Goal: Task Accomplishment & Management: Manage account settings

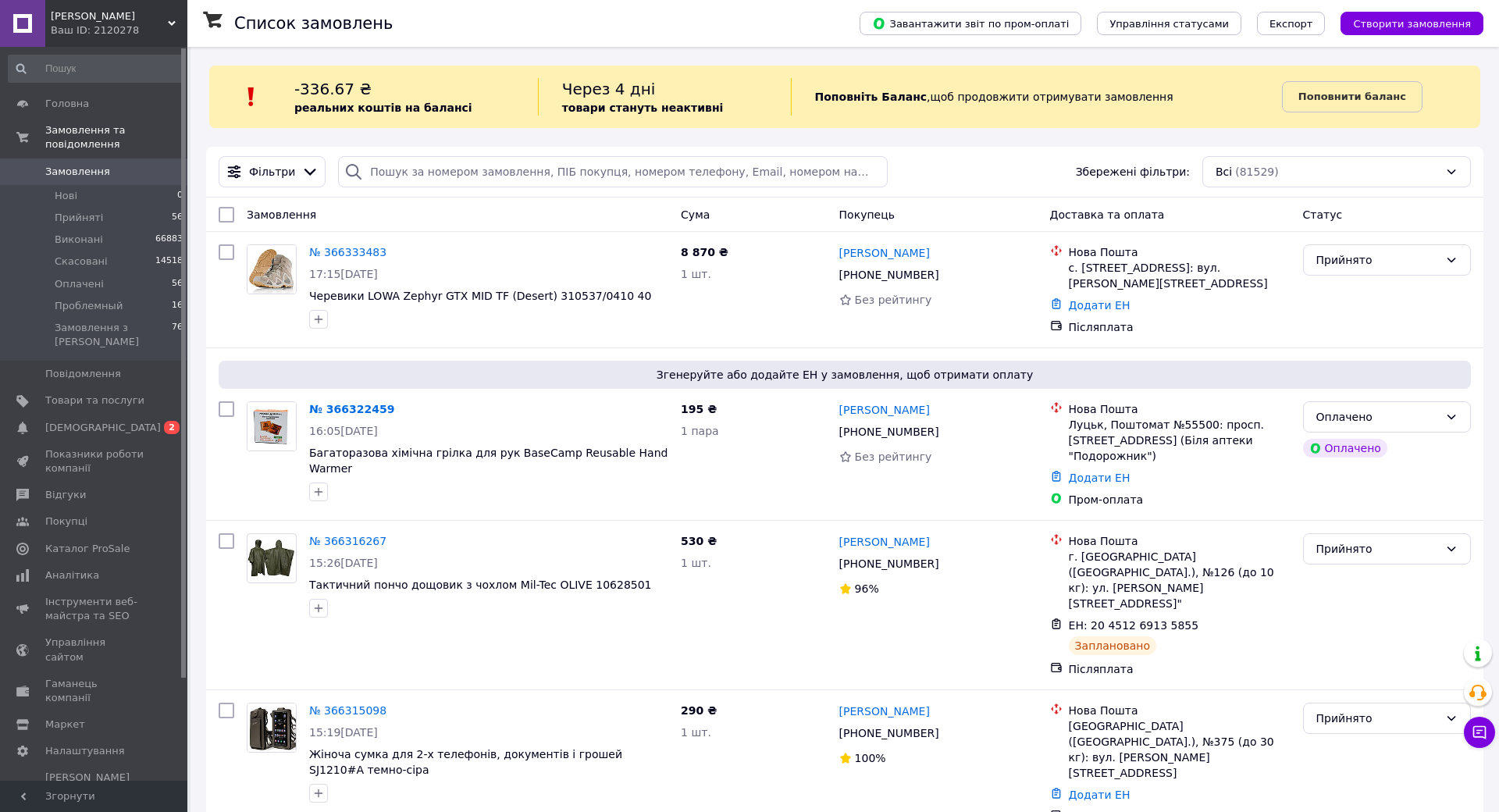
click at [92, 164] on span "Замовлення" at bounding box center [78, 171] width 65 height 14
click at [88, 186] on li "Нові 0" at bounding box center [96, 196] width 192 height 22
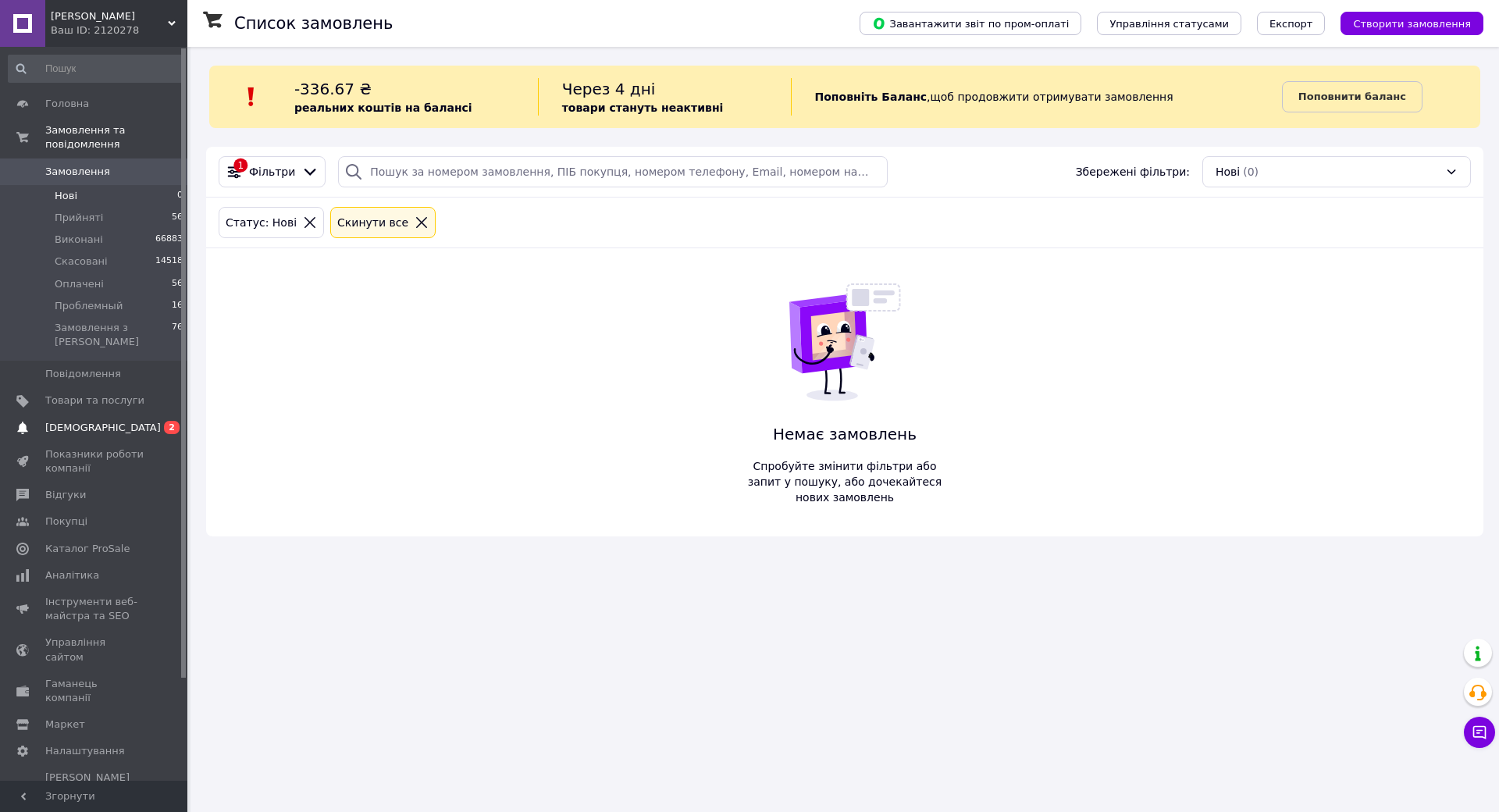
click at [102, 421] on span "[DEMOGRAPHIC_DATA]" at bounding box center [103, 427] width 115 height 14
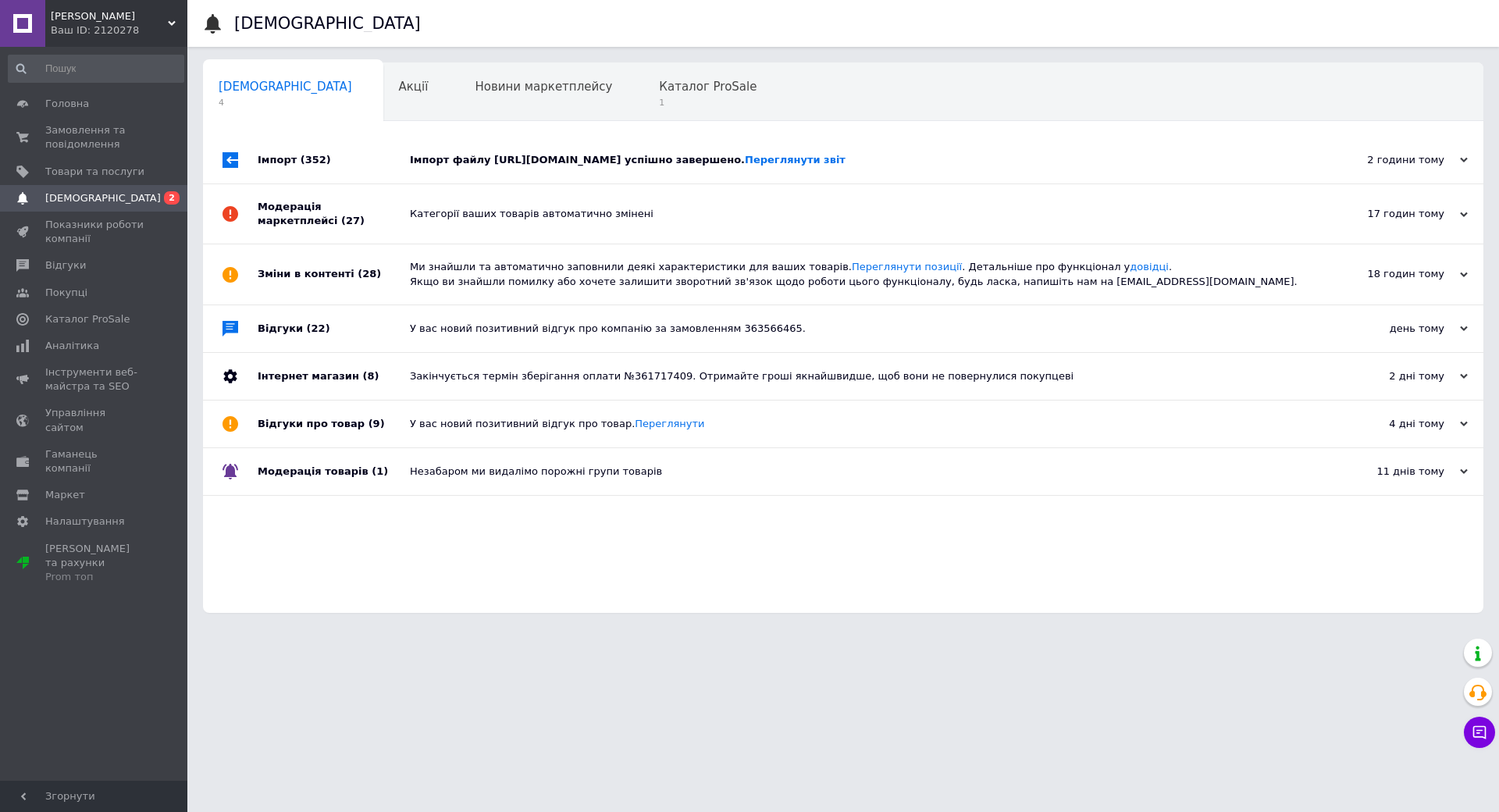
click at [289, 155] on div "Імпорт (352)" at bounding box center [334, 160] width 152 height 47
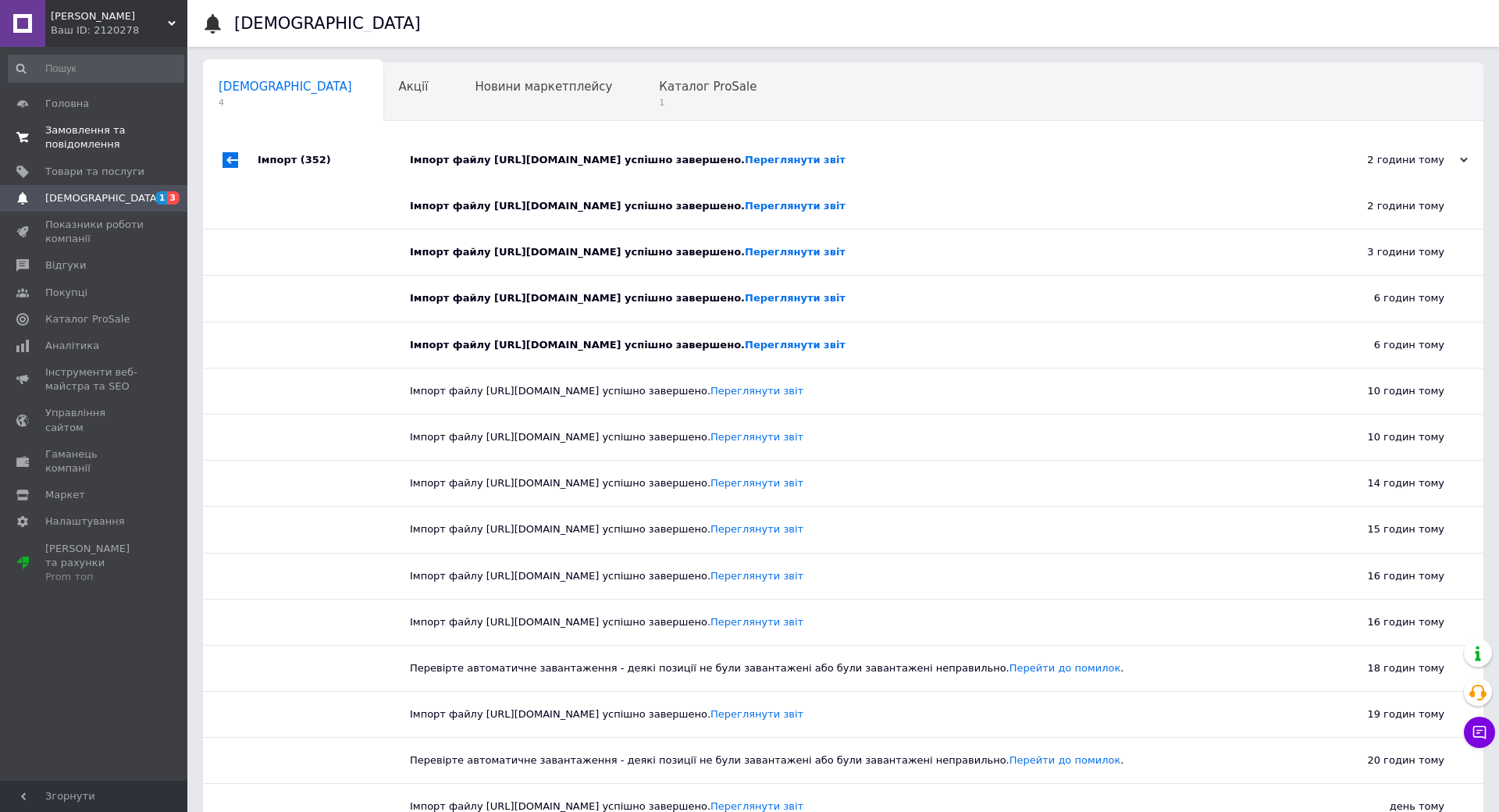
click at [97, 134] on span "Замовлення та повідомлення" at bounding box center [94, 138] width 99 height 28
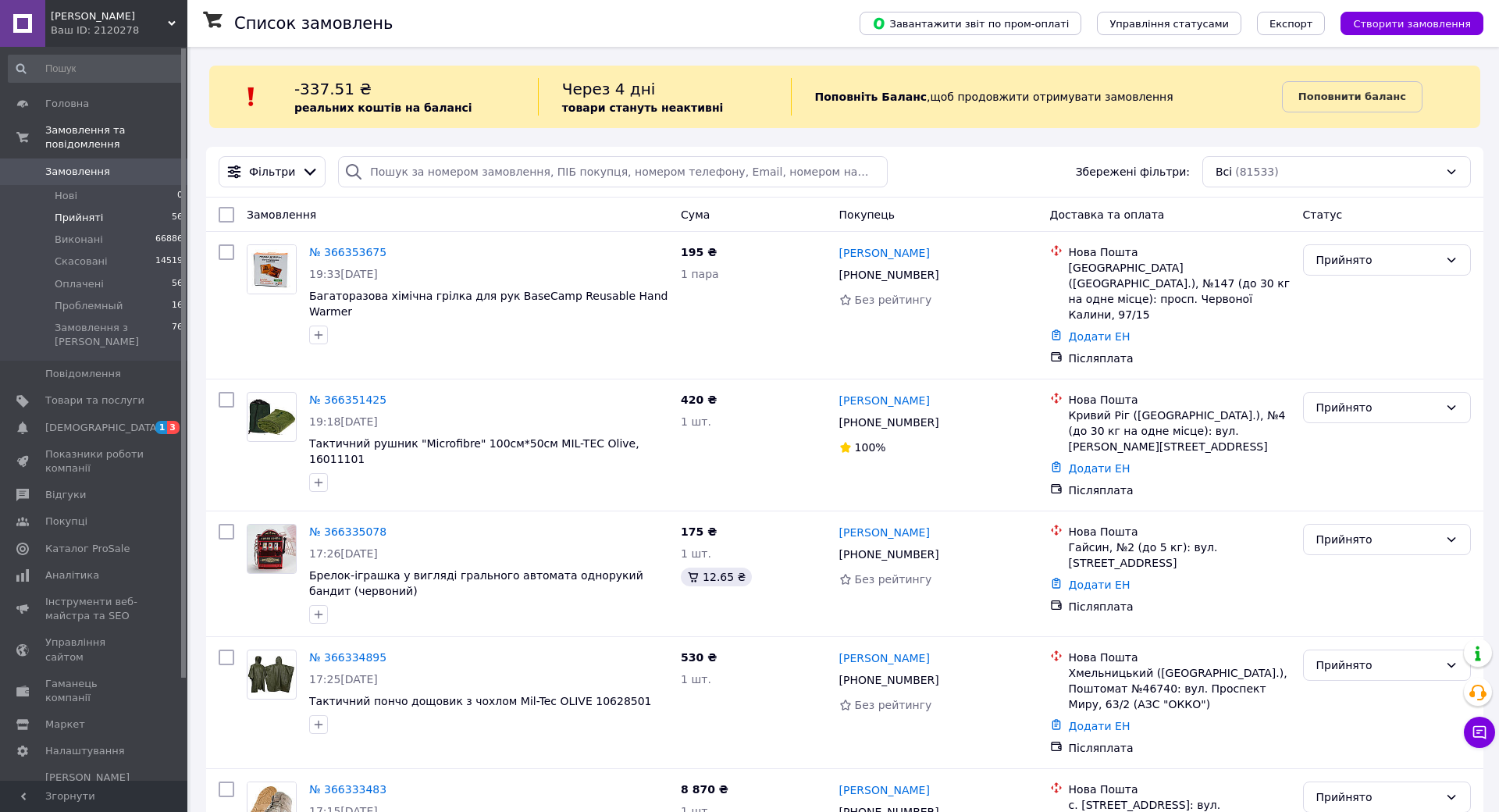
click at [72, 211] on span "Прийняті" at bounding box center [78, 218] width 48 height 14
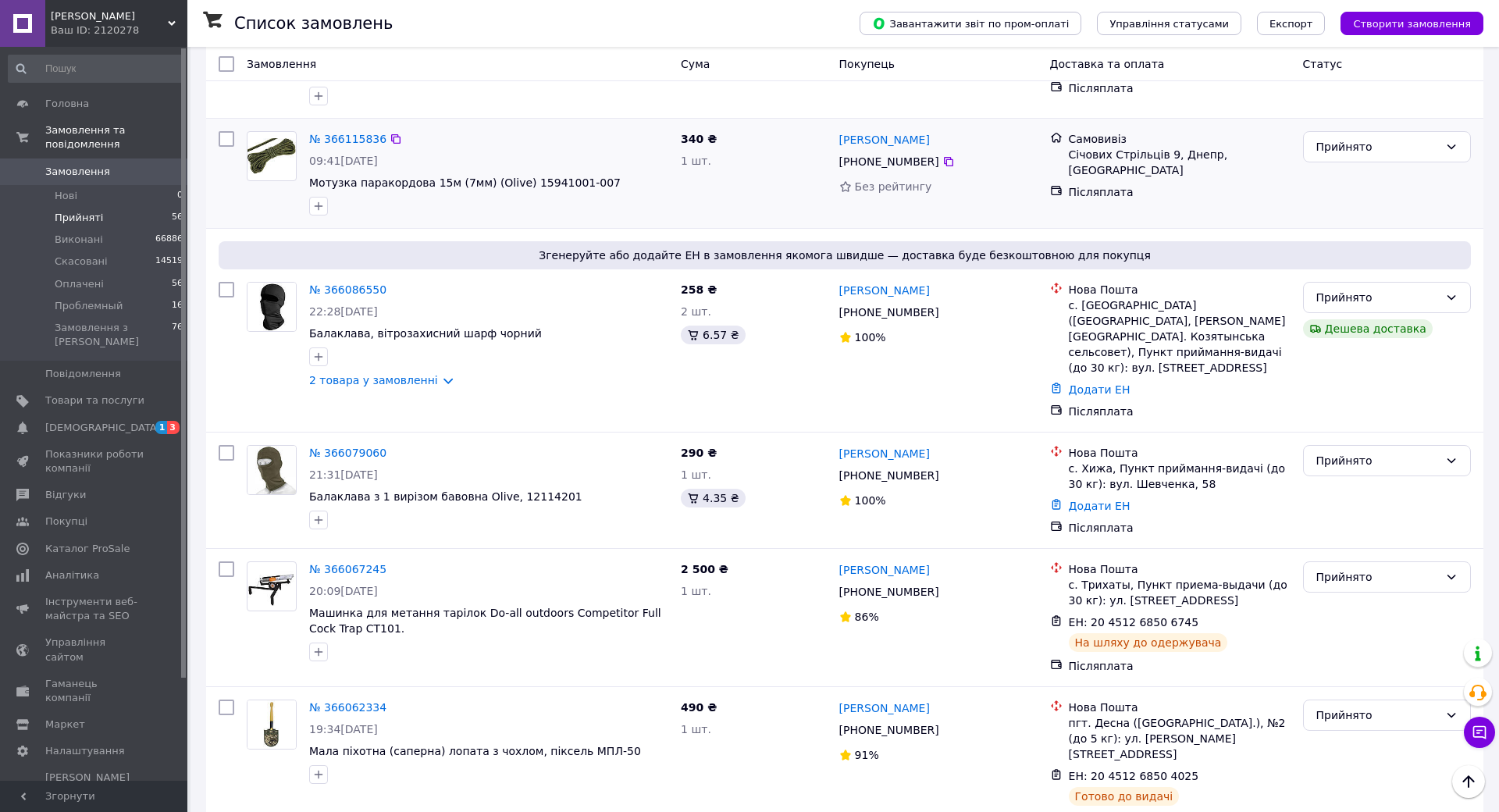
scroll to position [2186, 0]
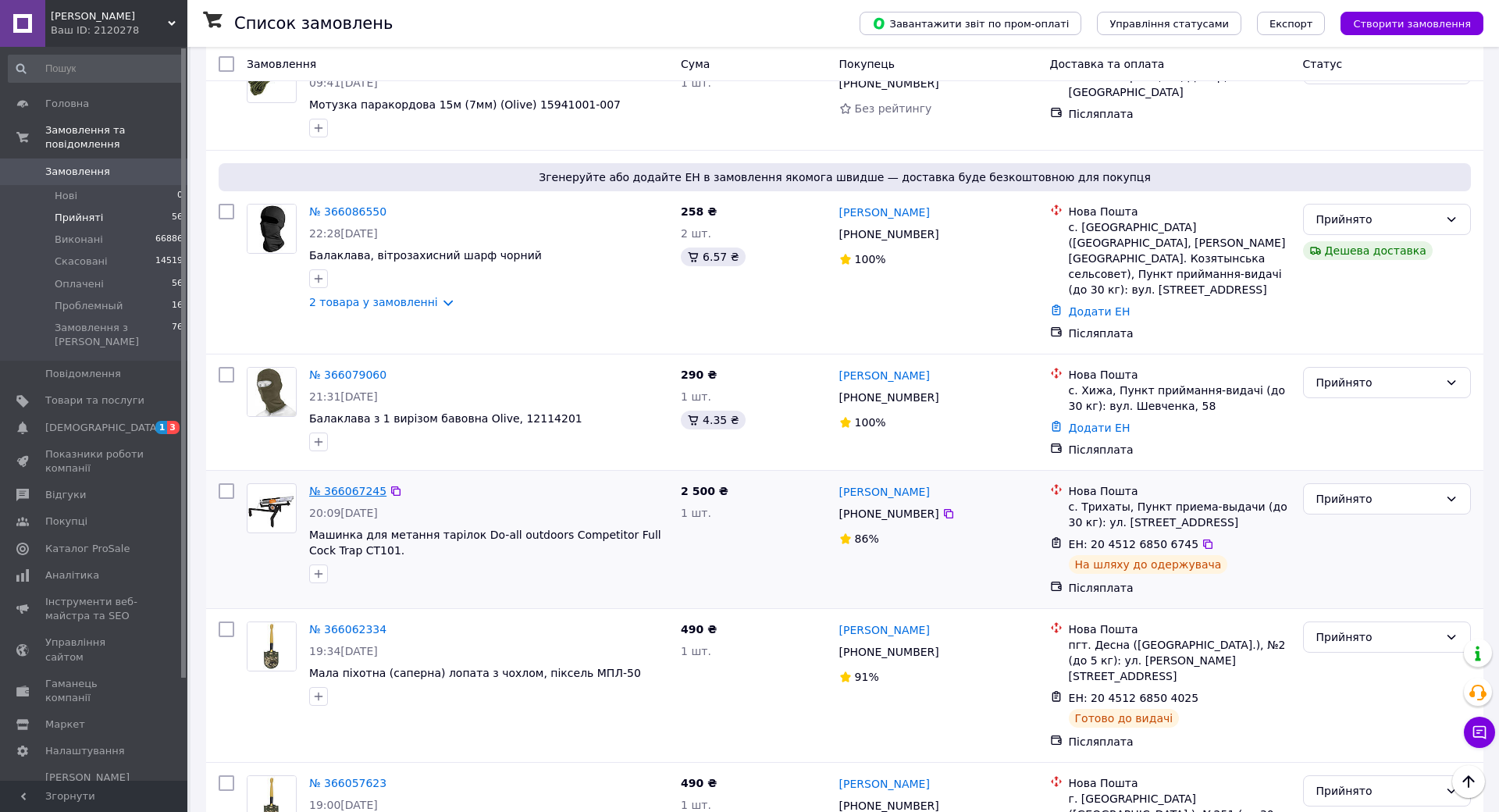
click at [356, 485] on link "№ 366067245" at bounding box center [347, 491] width 78 height 13
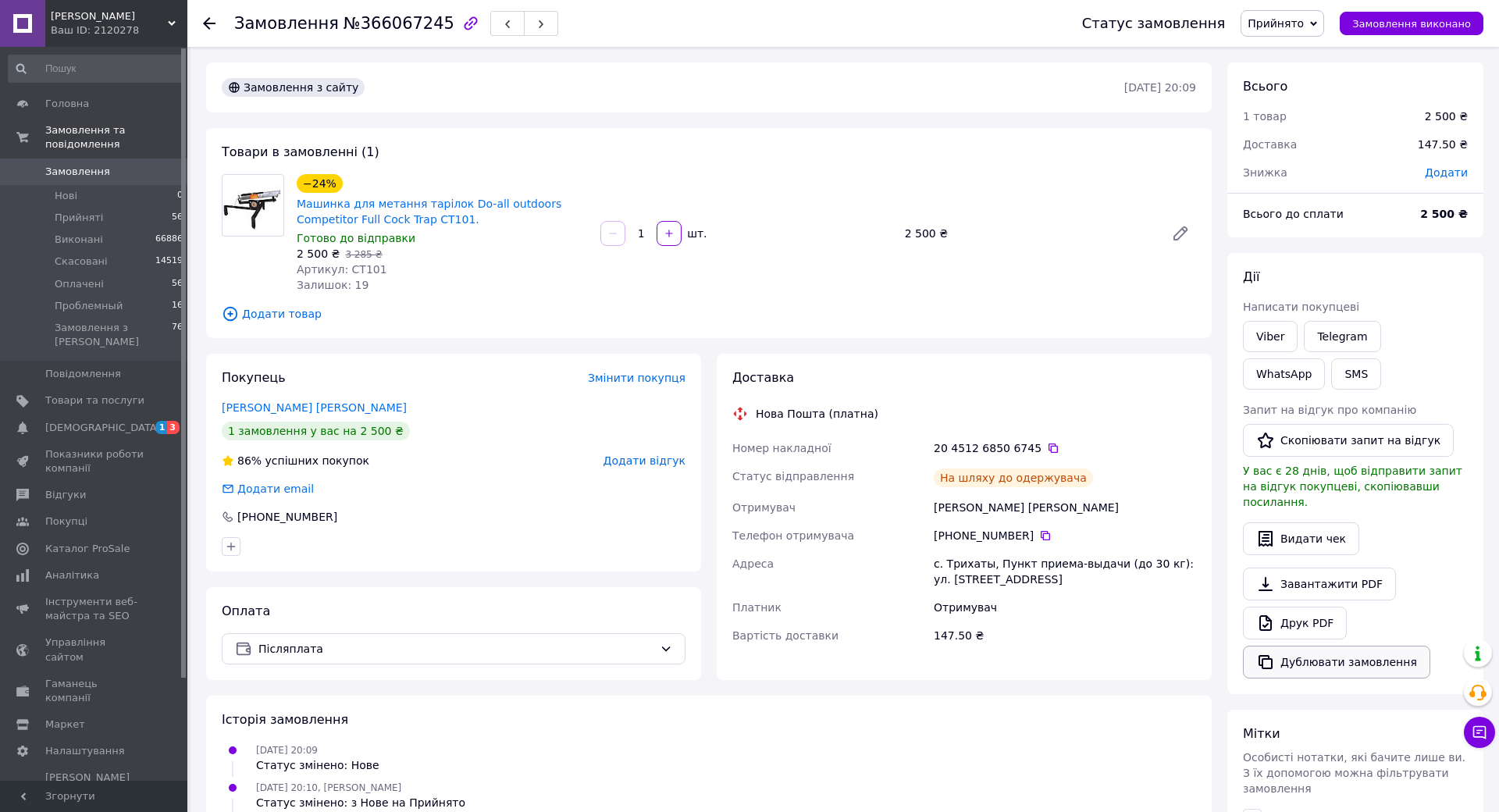
click at [1292, 646] on button "Дублювати замовлення" at bounding box center [1336, 662] width 188 height 33
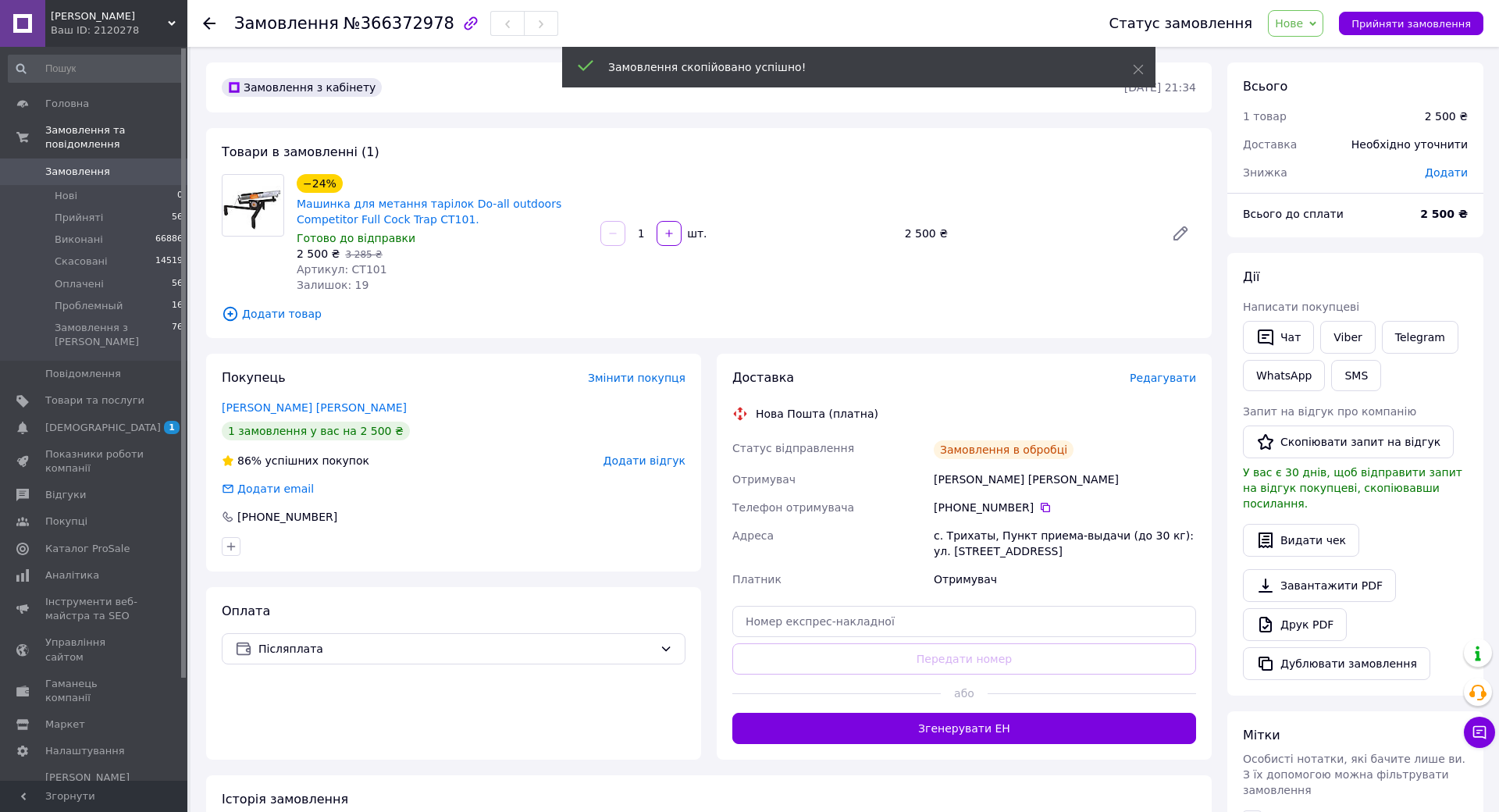
click at [280, 310] on span "Додати товар" at bounding box center [709, 314] width 975 height 18
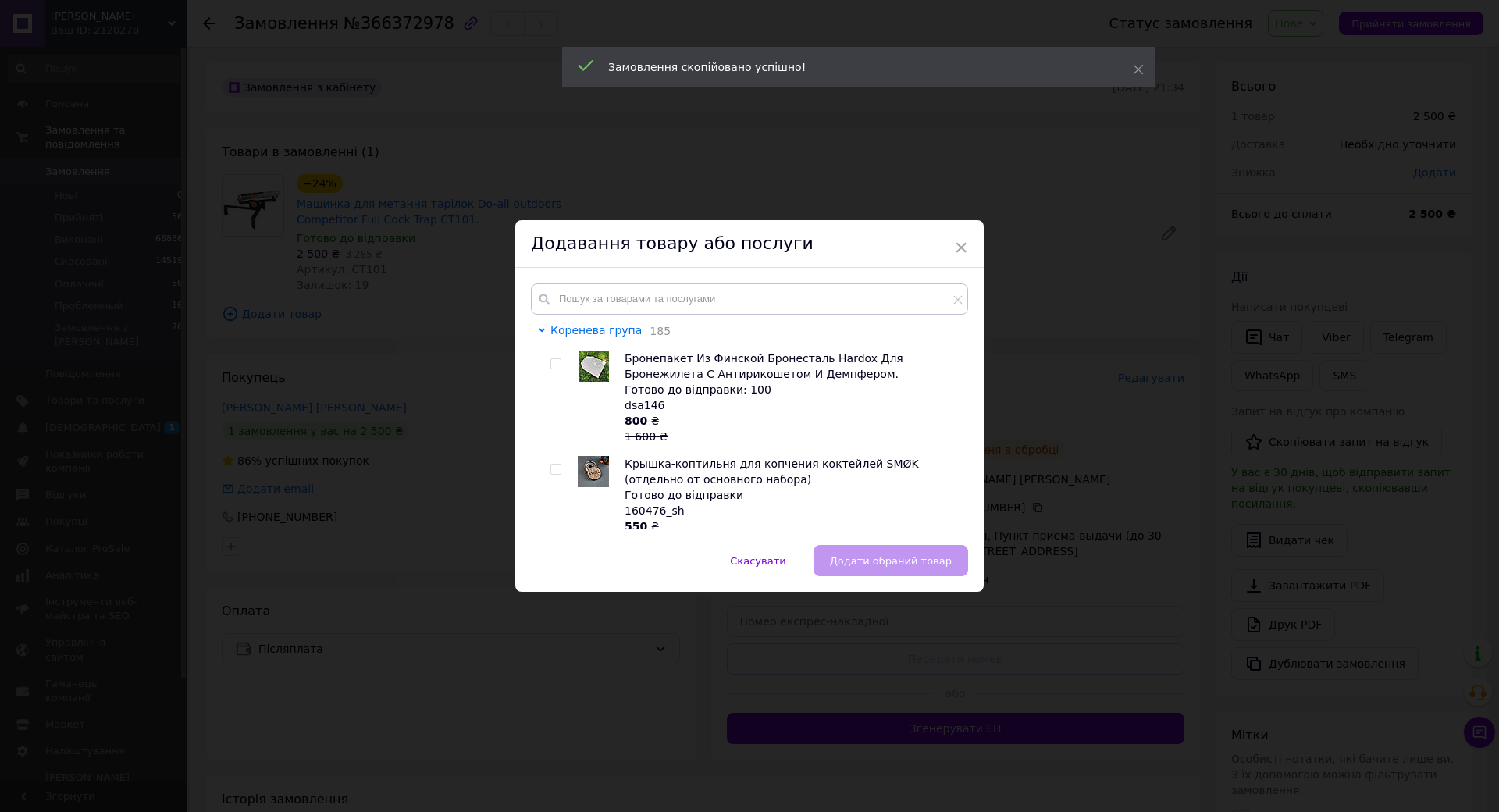
click at [611, 268] on div "Коренева група 185 Бронепакет Из Финской Бронесталь Hardox Для Бронежилета С Ан…" at bounding box center [749, 406] width 468 height 277
click at [603, 284] on input "text" at bounding box center [750, 299] width 437 height 31
paste input "8670000"
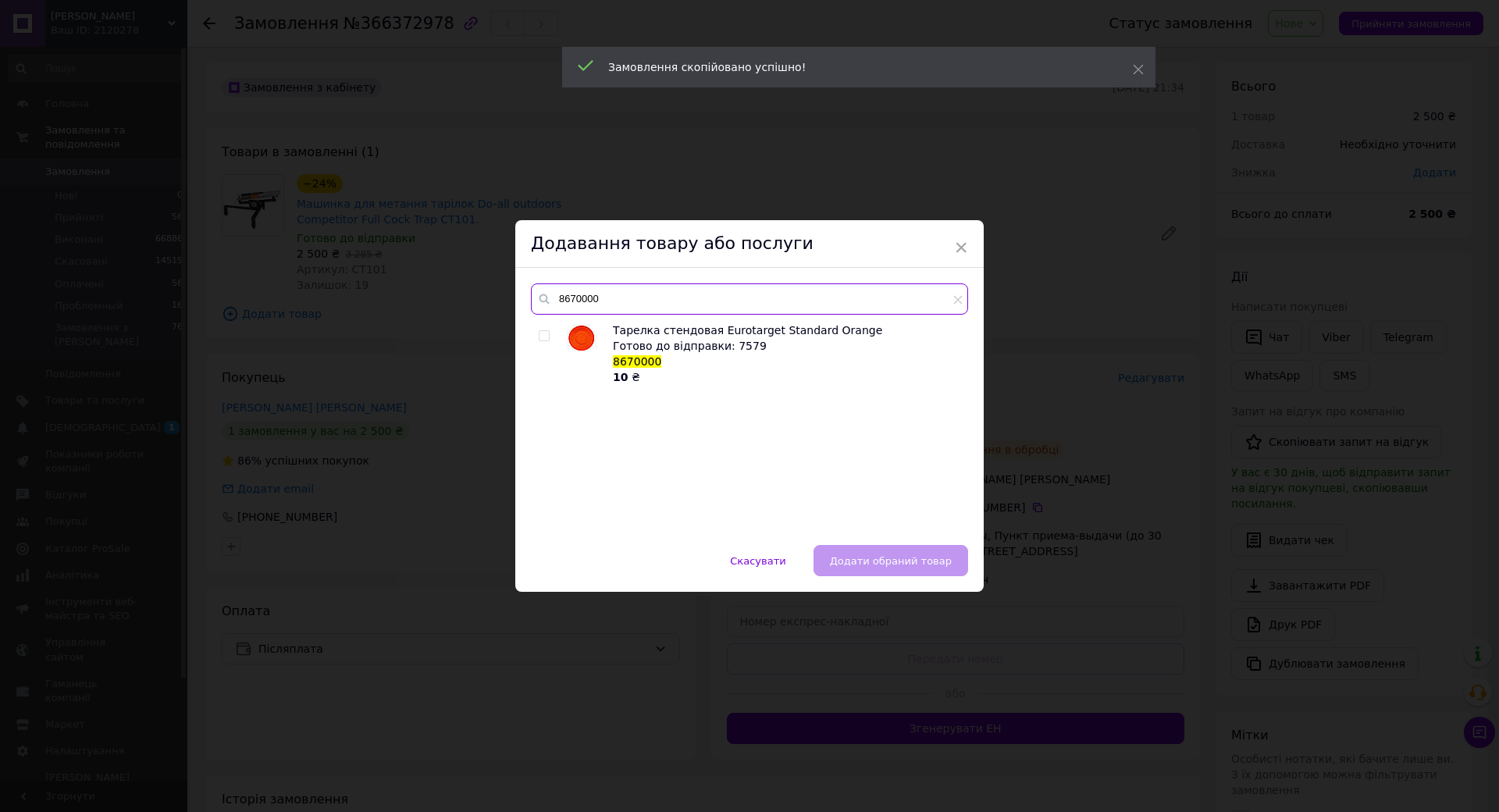
type input "8670000"
click at [558, 322] on div at bounding box center [560, 353] width 12 height 63
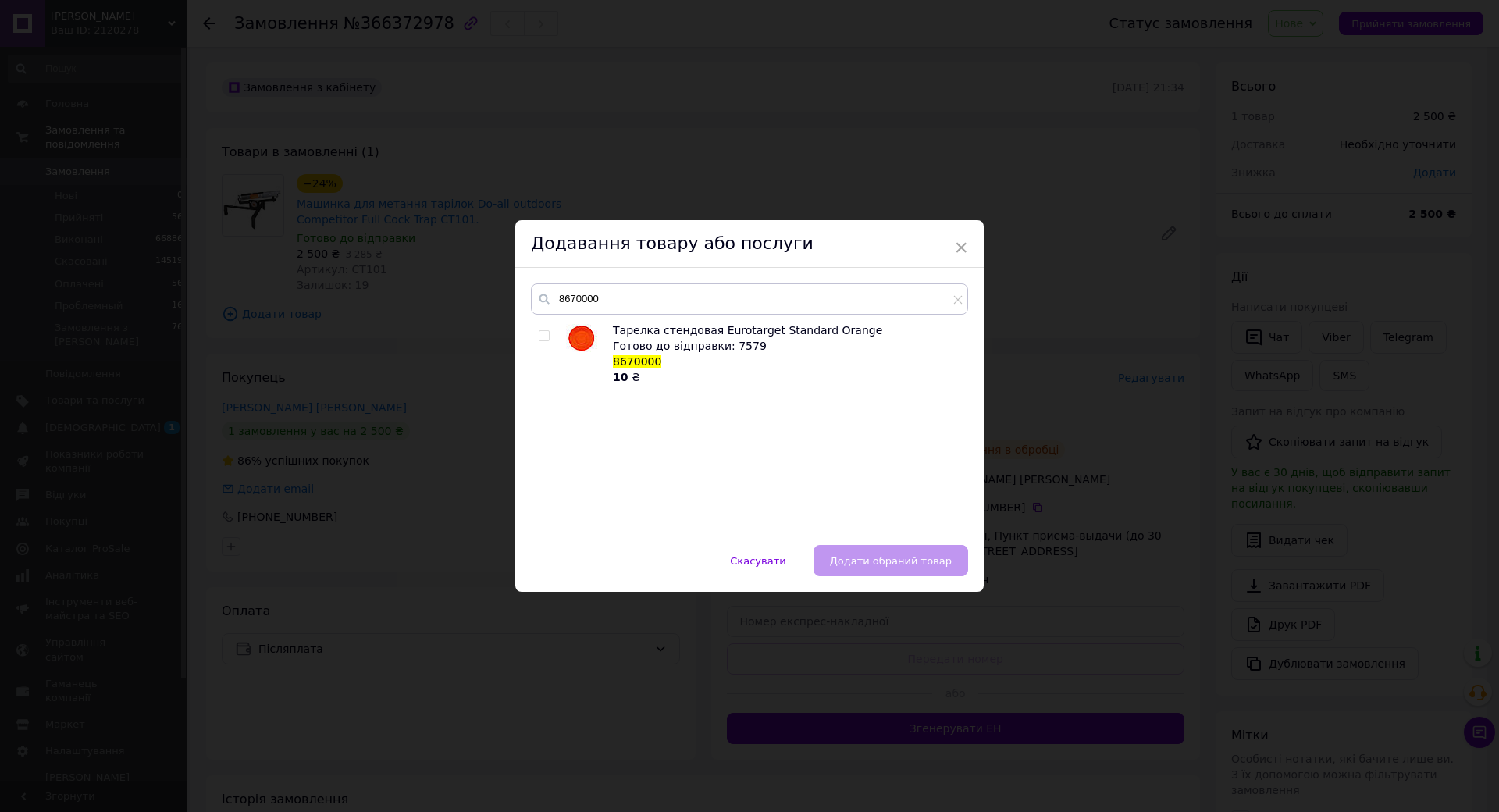
click at [541, 331] on input "checkbox" at bounding box center [544, 336] width 10 height 10
checkbox input "true"
click at [894, 555] on span "Додати обраний товар" at bounding box center [891, 561] width 122 height 12
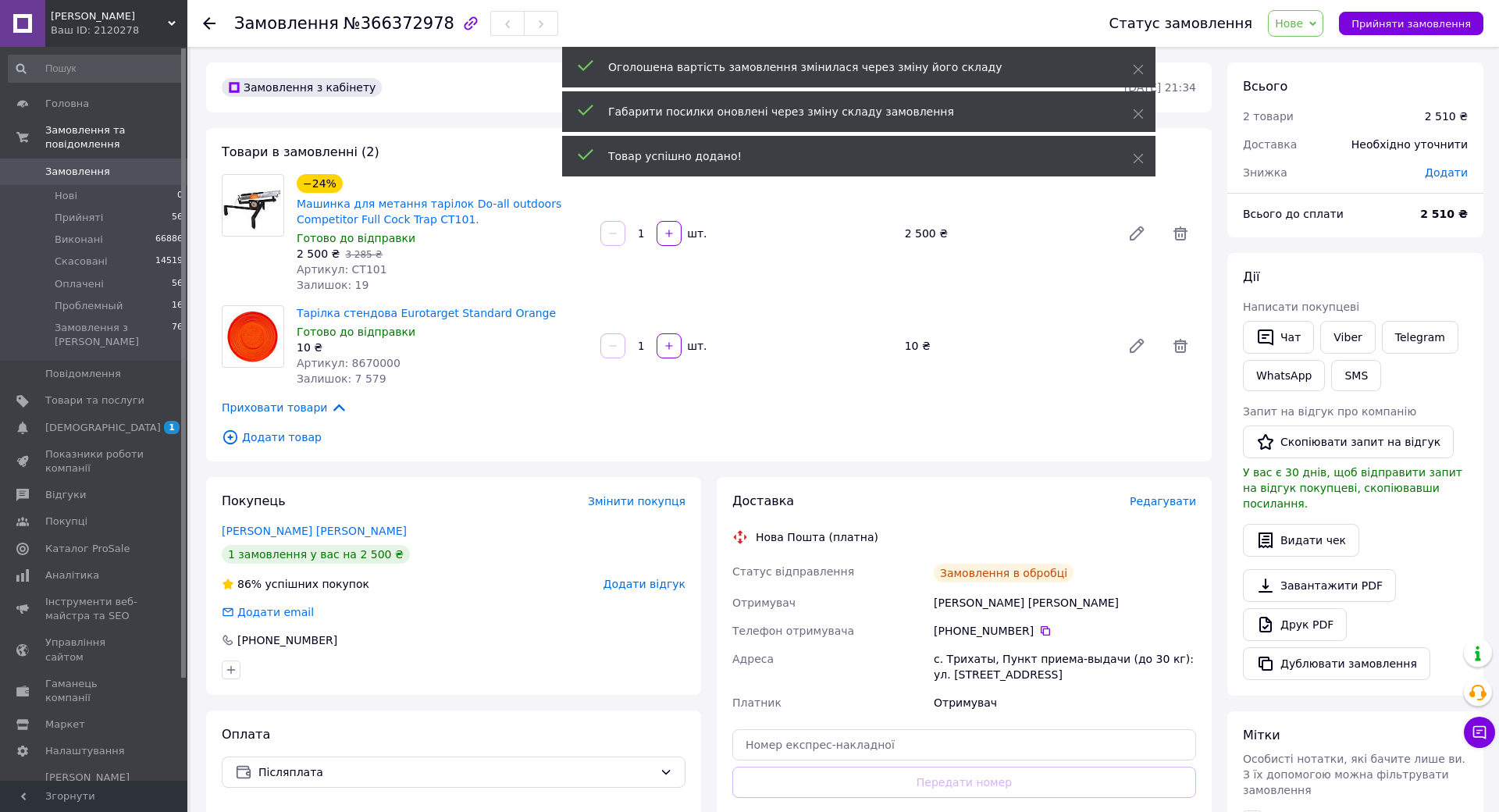
click at [1158, 230] on div at bounding box center [1180, 233] width 43 height 38
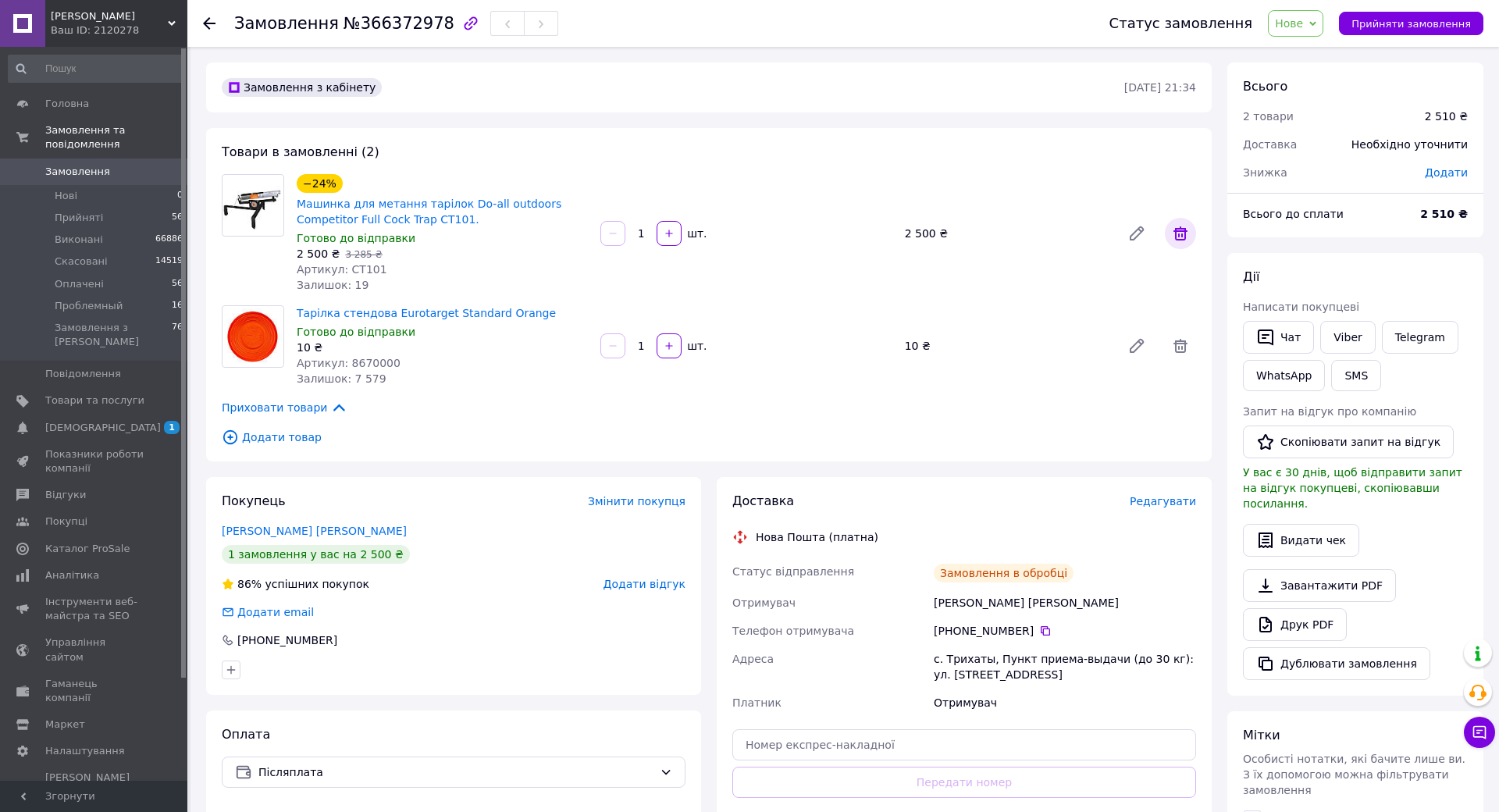
click at [1173, 230] on icon at bounding box center [1180, 233] width 14 height 14
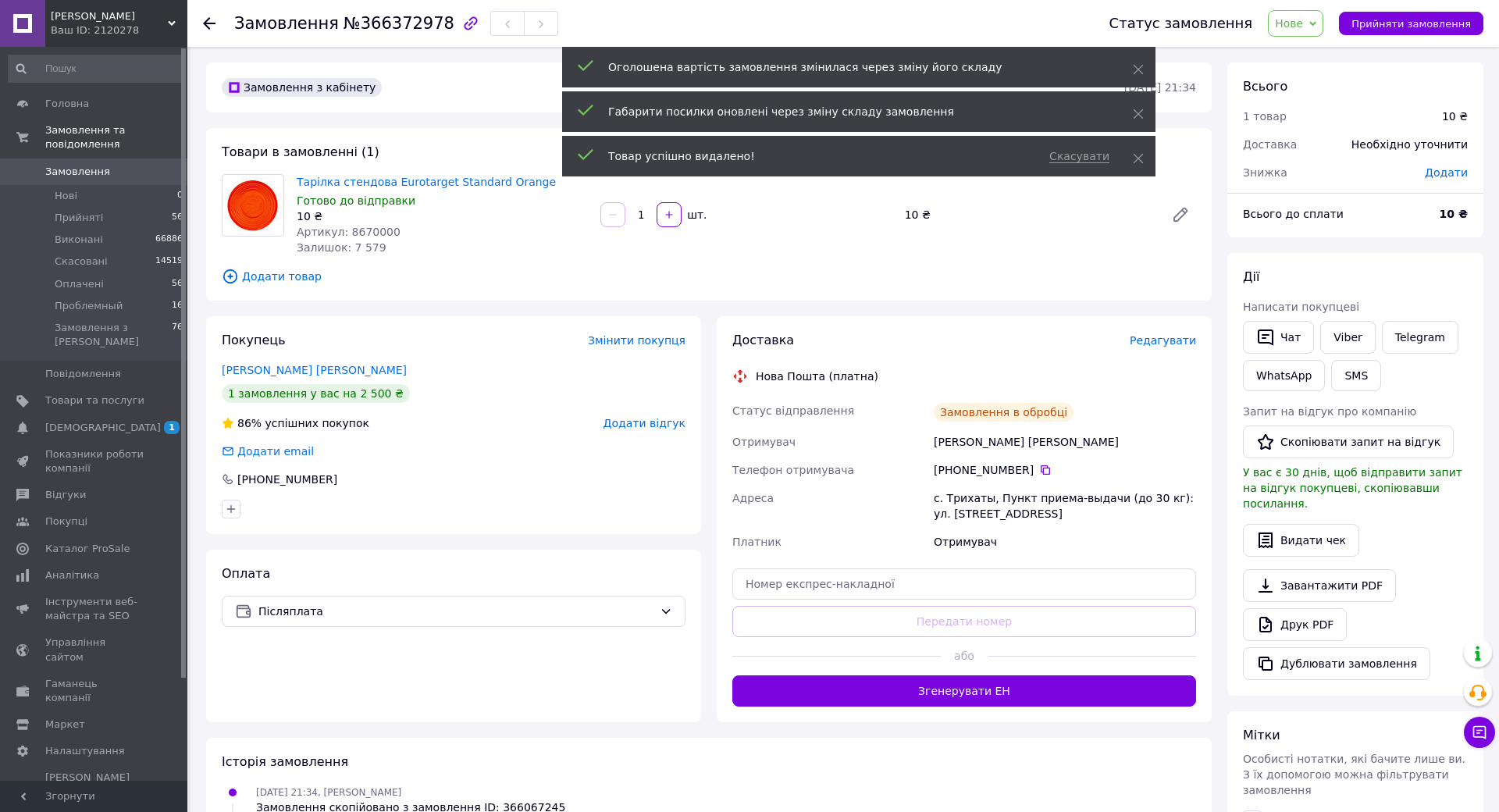
click at [624, 208] on div "1   шт." at bounding box center [746, 214] width 295 height 25
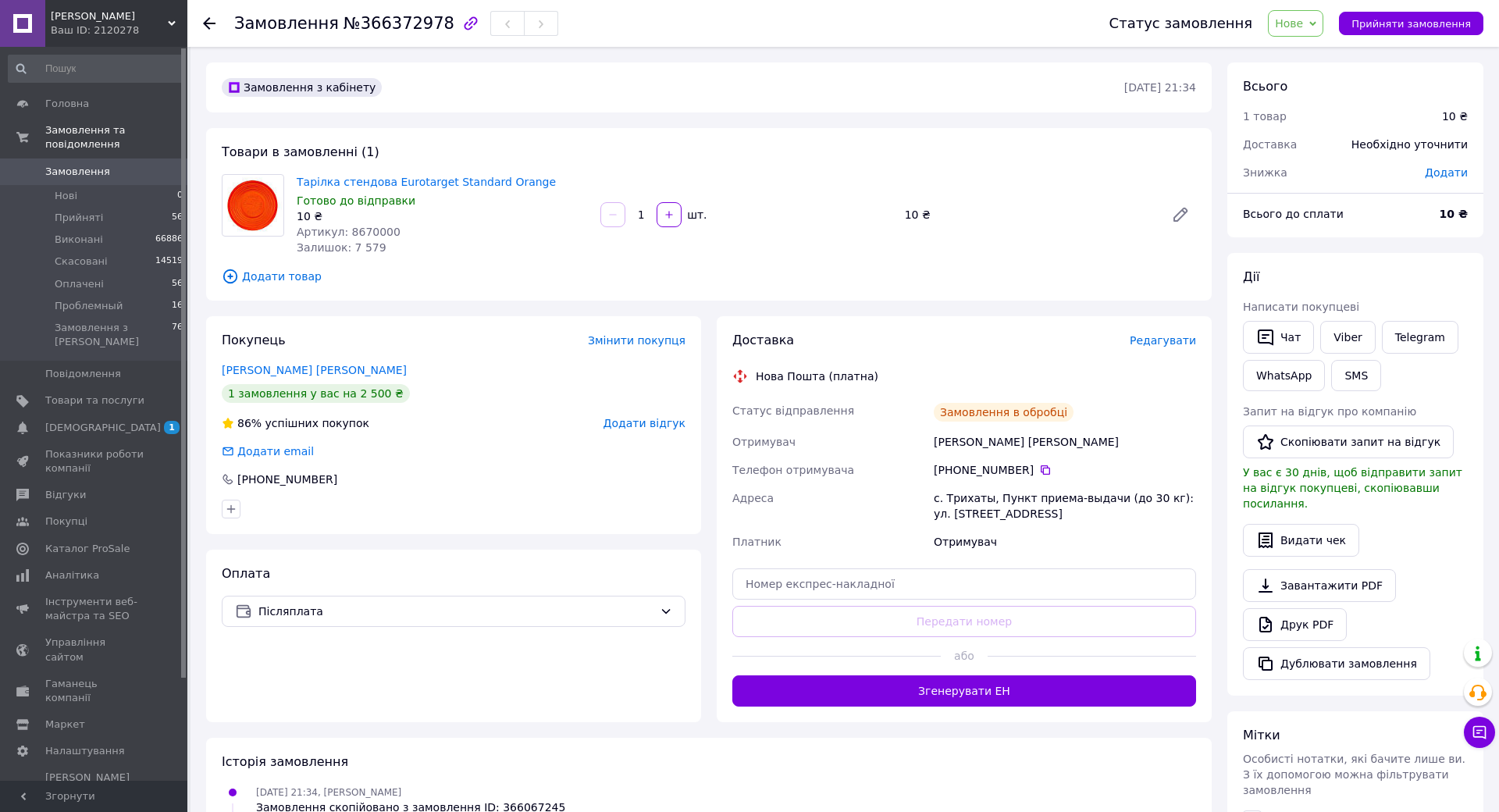
drag, startPoint x: 641, startPoint y: 216, endPoint x: 623, endPoint y: 216, distance: 18.0
click at [627, 216] on div "1" at bounding box center [641, 214] width 28 height 16
type input "300"
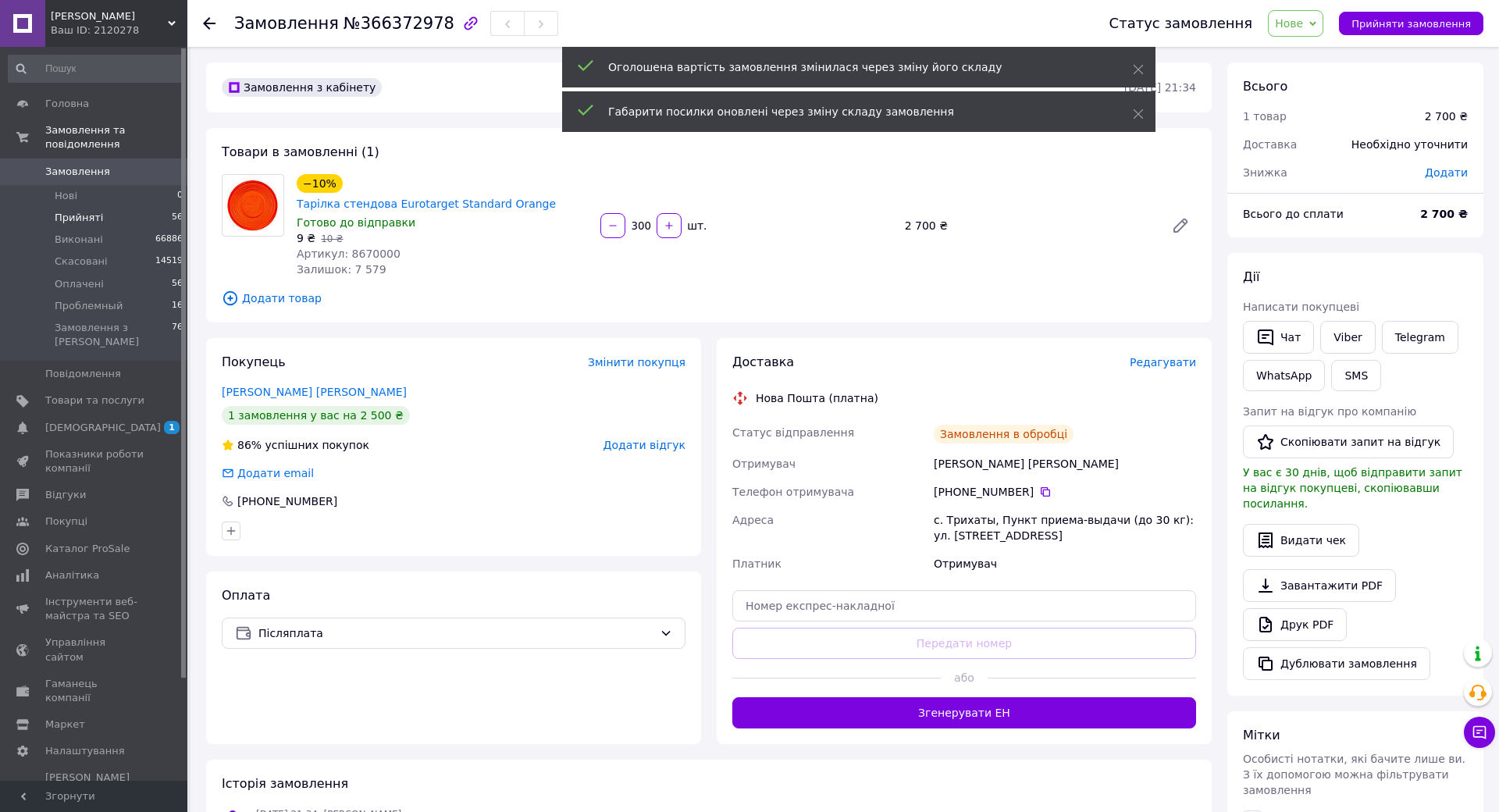
click at [67, 211] on span "Прийняті" at bounding box center [78, 218] width 48 height 14
